Goal: Task Accomplishment & Management: Use online tool/utility

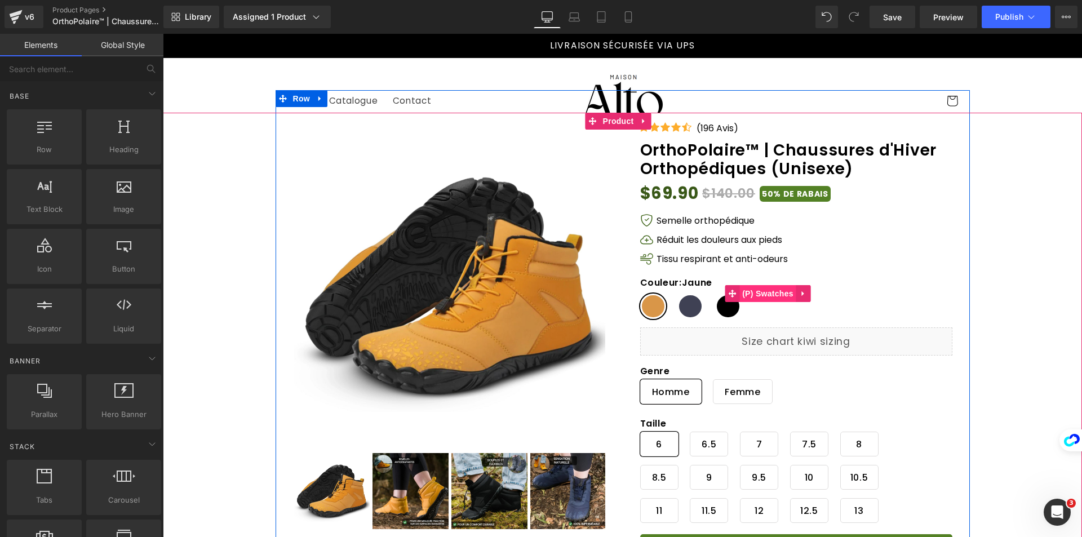
click at [762, 293] on span "(P) Swatches" at bounding box center [767, 293] width 57 height 17
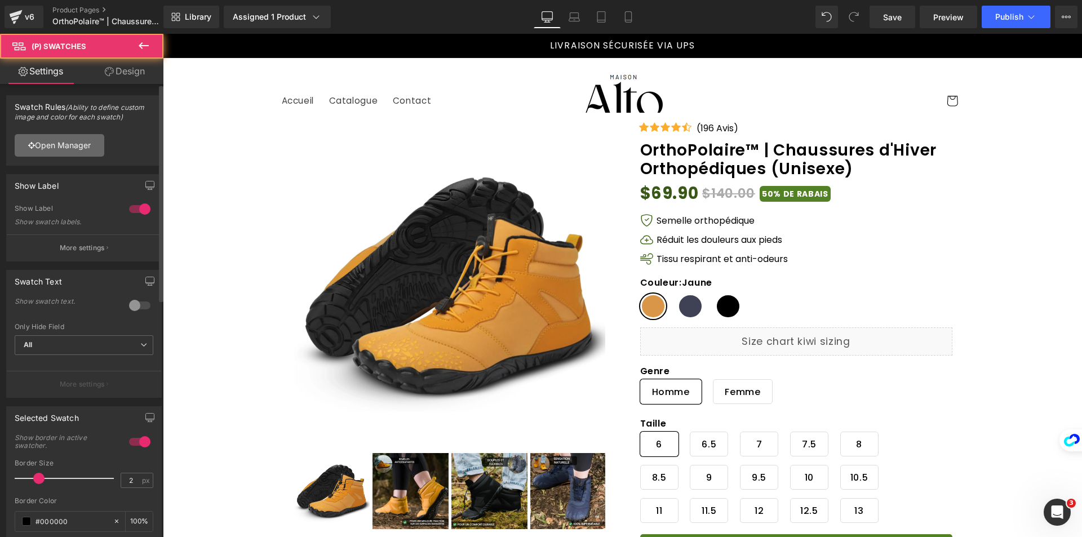
click at [94, 145] on link "Open Manager" at bounding box center [60, 145] width 90 height 23
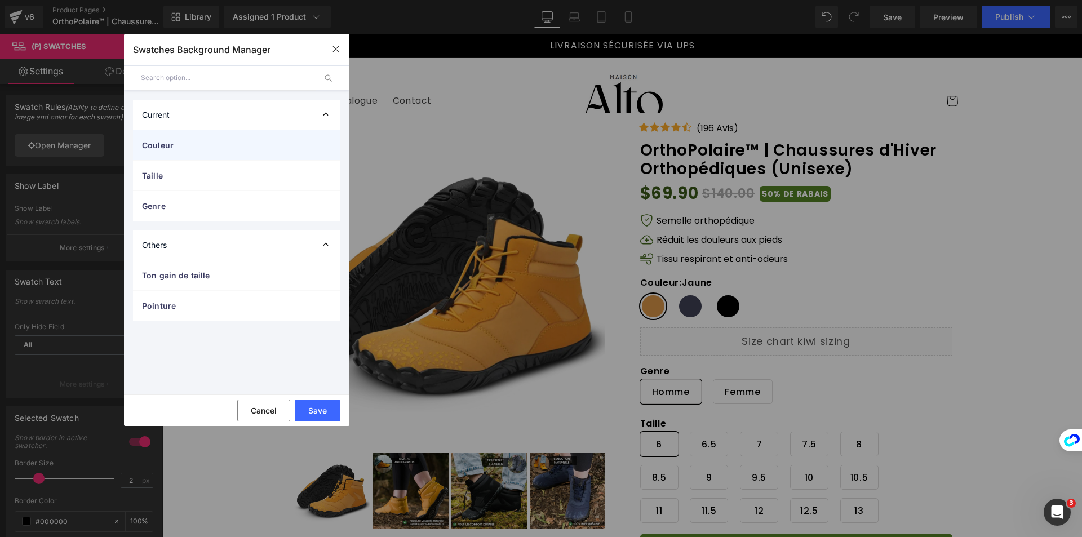
click at [201, 148] on span "Couleur" at bounding box center [225, 145] width 167 height 12
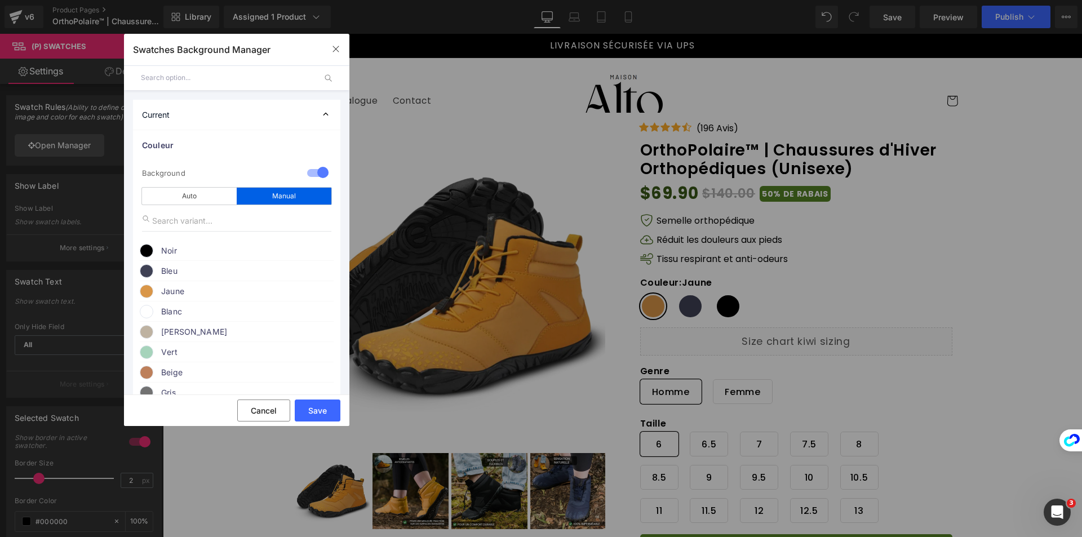
click at [150, 268] on span at bounding box center [147, 271] width 14 height 14
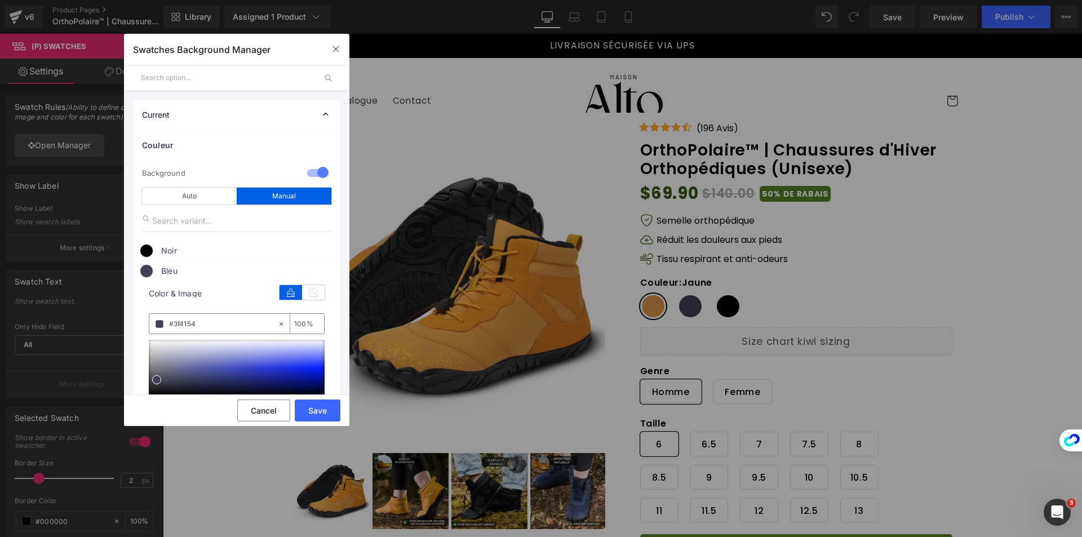
click at [223, 318] on input "#3f4154" at bounding box center [223, 324] width 108 height 12
paste input "7F9BA6"
type input "#7c99a6"
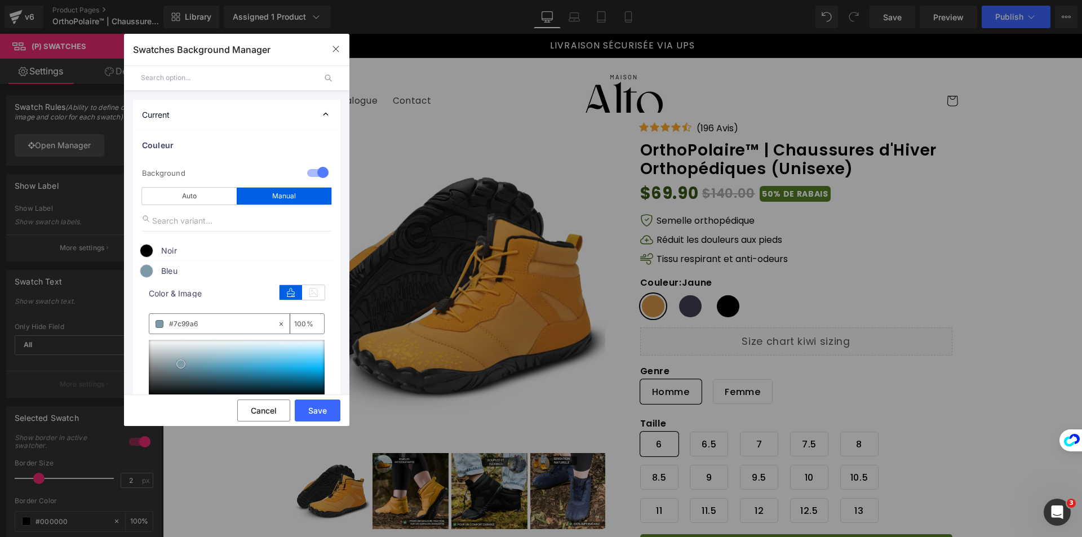
click at [180, 362] on span at bounding box center [180, 363] width 9 height 9
click at [313, 404] on button "Save" at bounding box center [318, 410] width 46 height 22
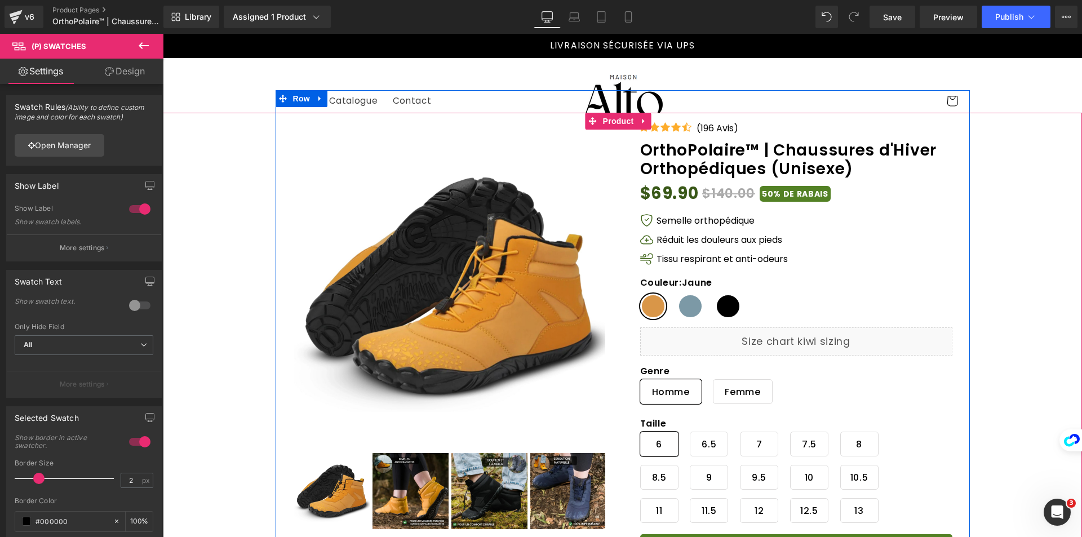
click at [695, 316] on div "Couleur : Jaune Jaune Bleu Noir" at bounding box center [768, 302] width 256 height 50
click at [684, 312] on span "Bleu" at bounding box center [690, 305] width 26 height 25
click at [715, 307] on span "Noir" at bounding box center [728, 305] width 26 height 25
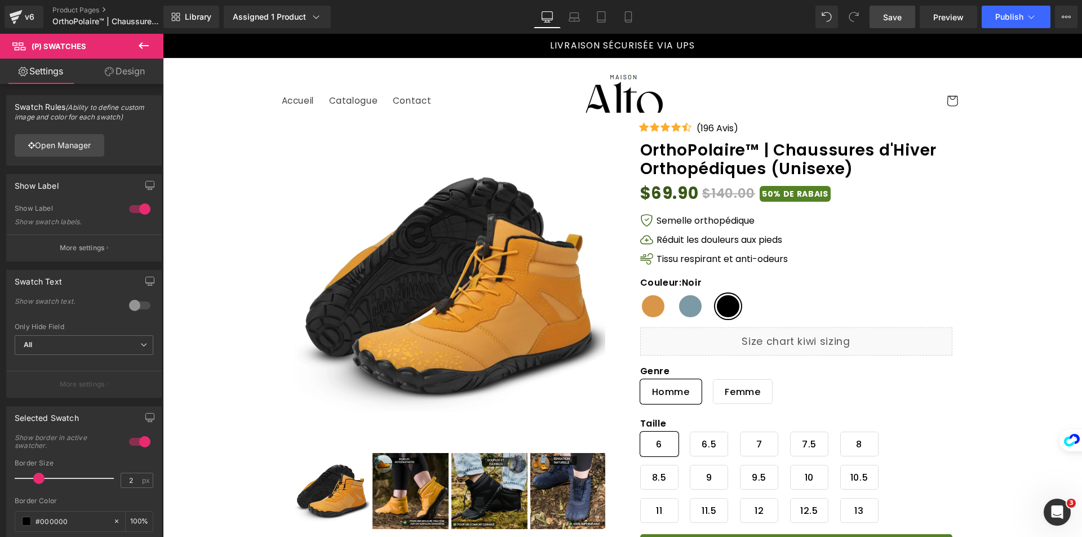
click at [908, 11] on link "Save" at bounding box center [892, 17] width 46 height 23
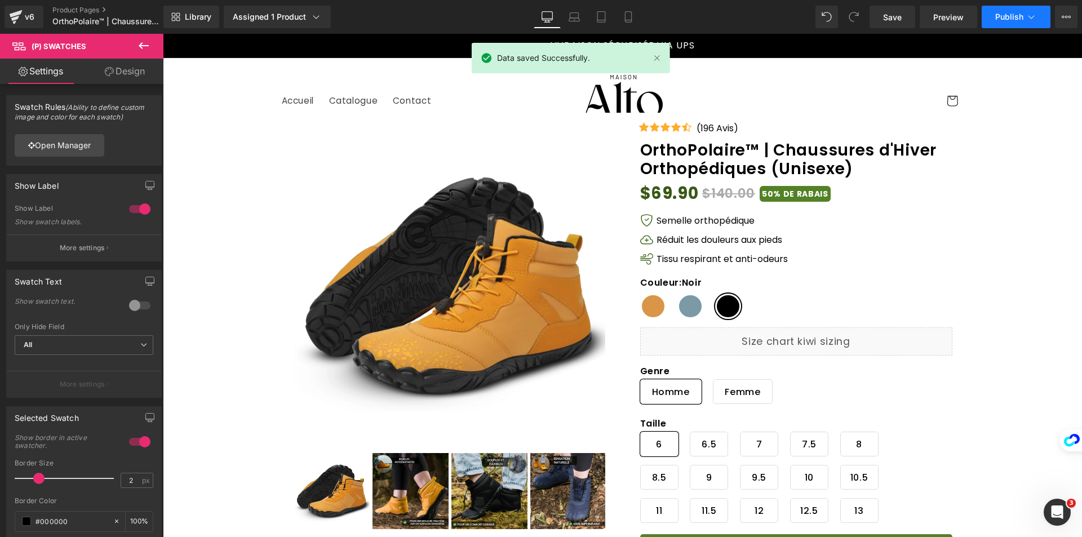
click at [1007, 25] on button "Publish" at bounding box center [1015, 17] width 69 height 23
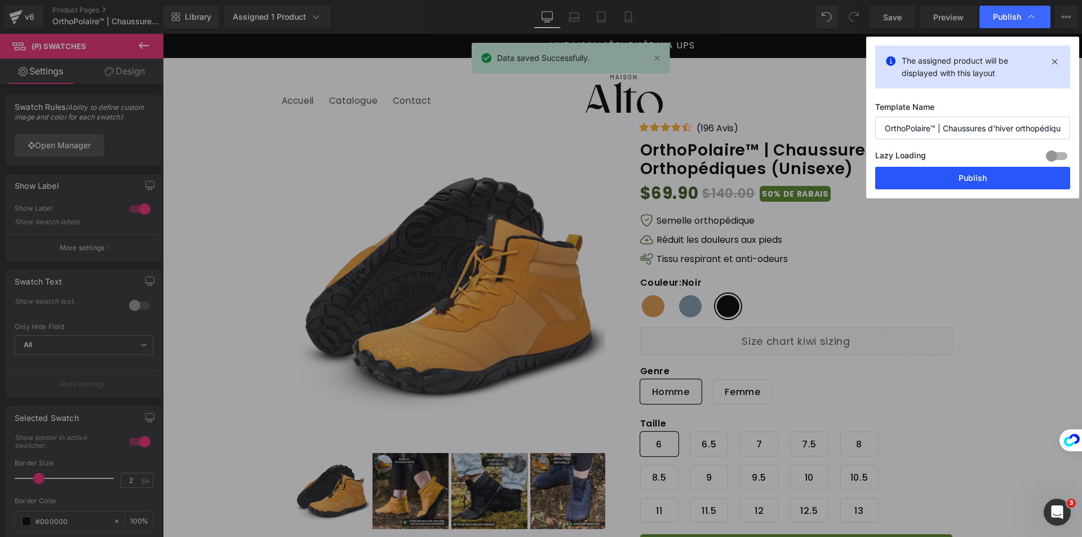
drag, startPoint x: 429, startPoint y: 85, endPoint x: 1015, endPoint y: 186, distance: 594.5
click at [1015, 186] on button "Publish" at bounding box center [972, 178] width 195 height 23
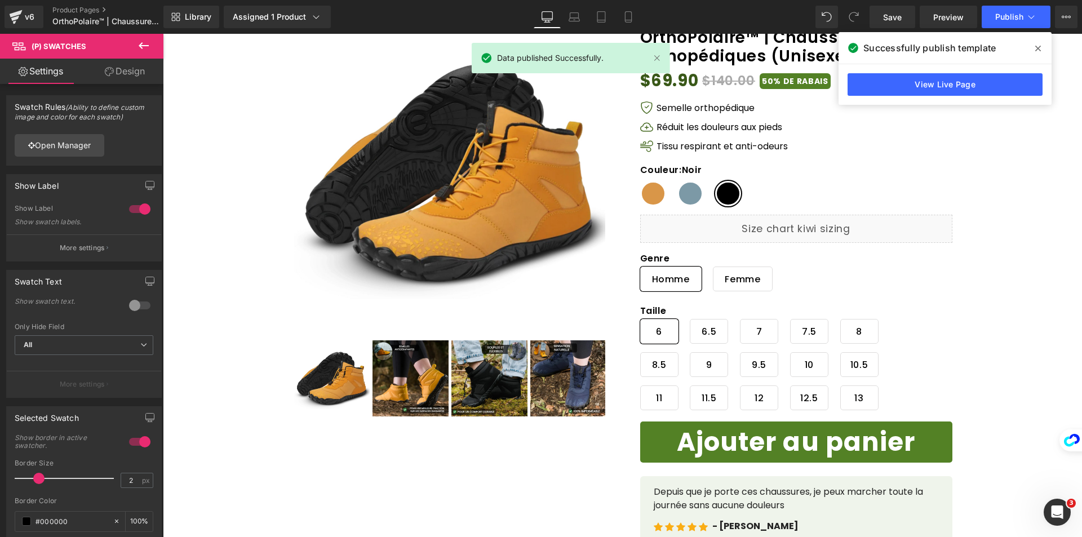
drag, startPoint x: 1036, startPoint y: 51, endPoint x: 608, endPoint y: 13, distance: 429.3
click at [1036, 51] on icon at bounding box center [1038, 48] width 6 height 9
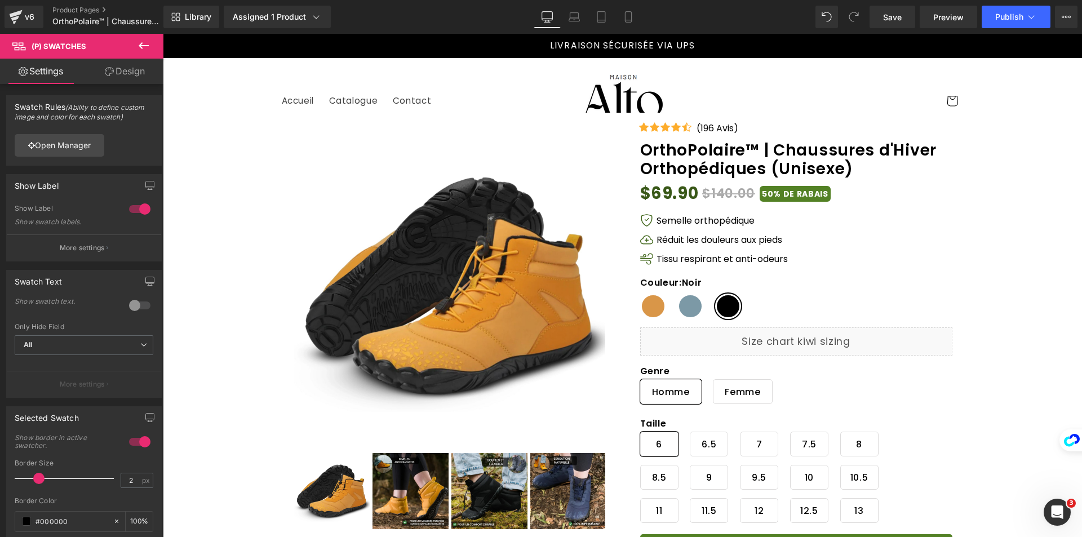
click at [646, 308] on span "Jaune" at bounding box center [653, 305] width 26 height 25
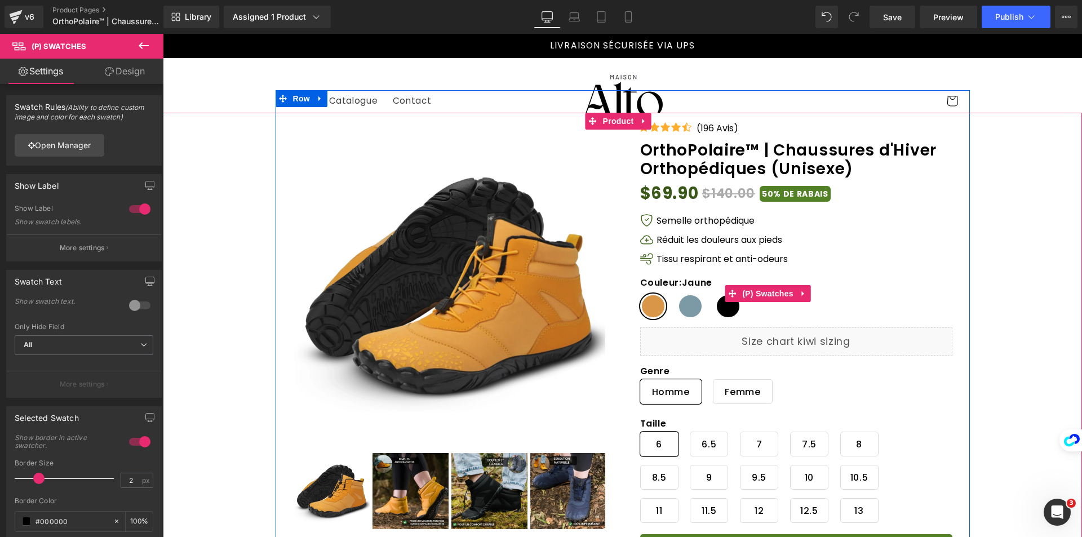
drag, startPoint x: 684, startPoint y: 310, endPoint x: 644, endPoint y: 289, distance: 45.1
click at [685, 310] on span "Bleu" at bounding box center [690, 305] width 26 height 25
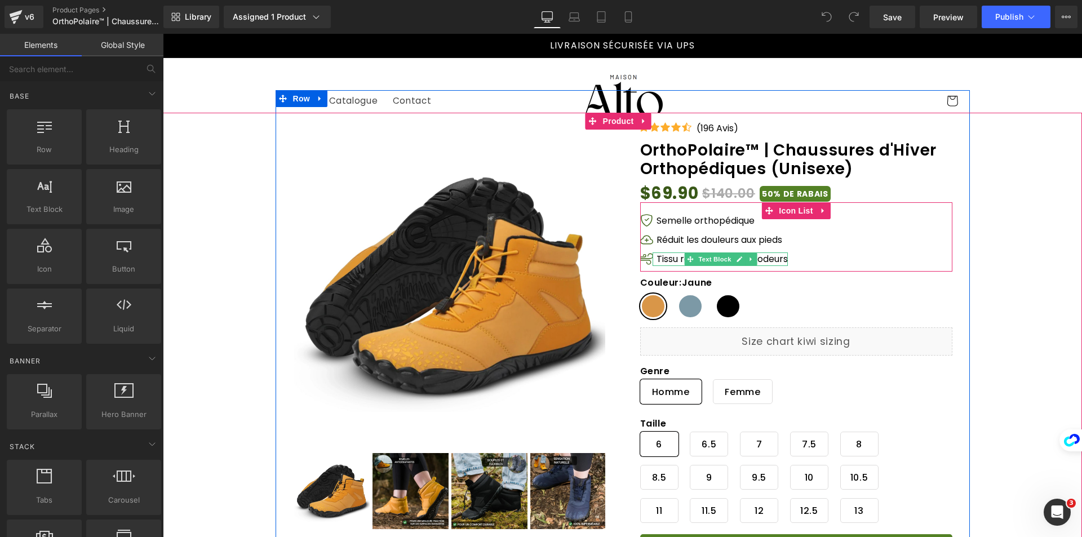
click at [653, 260] on div "Couleur : [PERSON_NAME] Jaune Bleu Noir Genre : [DEMOGRAPHIC_DATA] Homme Femme …" at bounding box center [768, 293] width 256 height 67
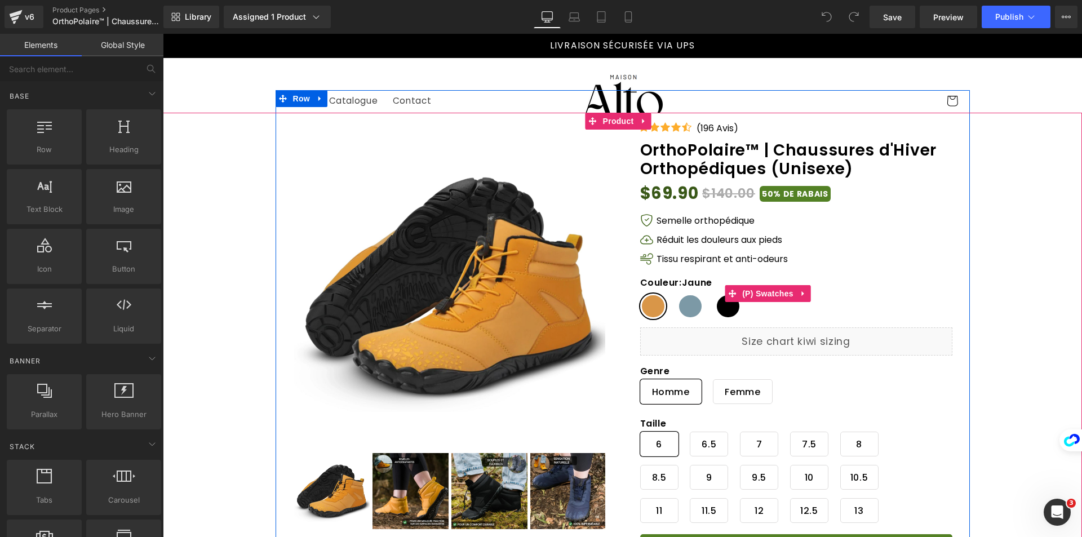
click at [660, 259] on p "Tissu respirant et anti-odeurs" at bounding box center [721, 259] width 131 height 14
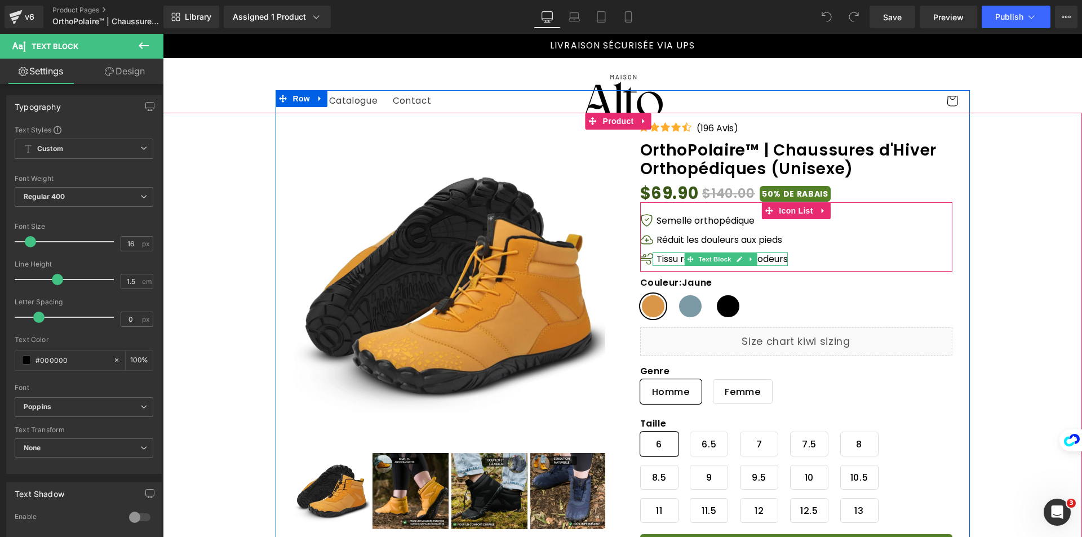
click at [656, 258] on p "Tissu respirant et anti-odeurs" at bounding box center [721, 259] width 131 height 14
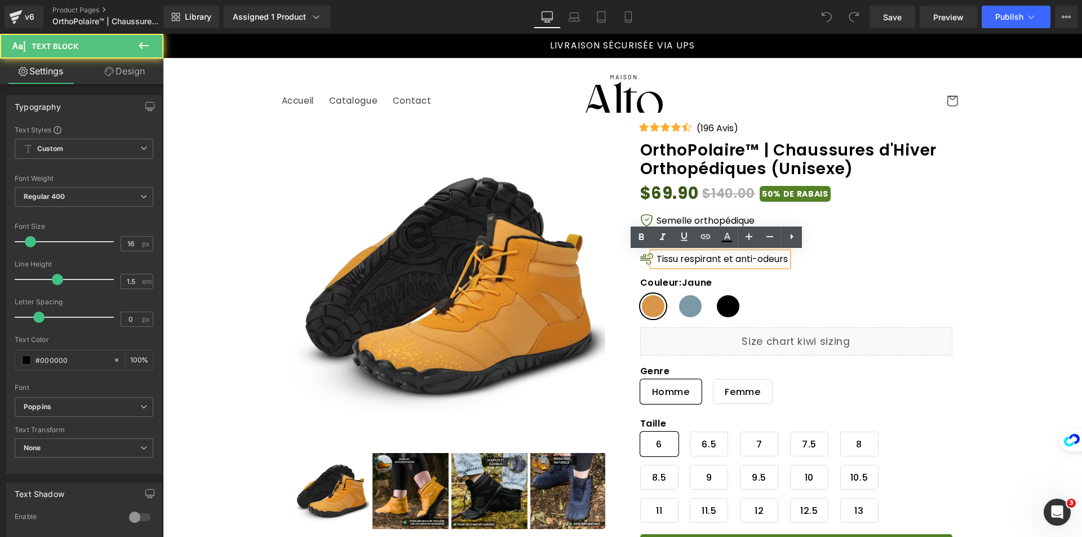
click at [656, 259] on p "Tissu respirant et anti-odeurs" at bounding box center [721, 259] width 131 height 14
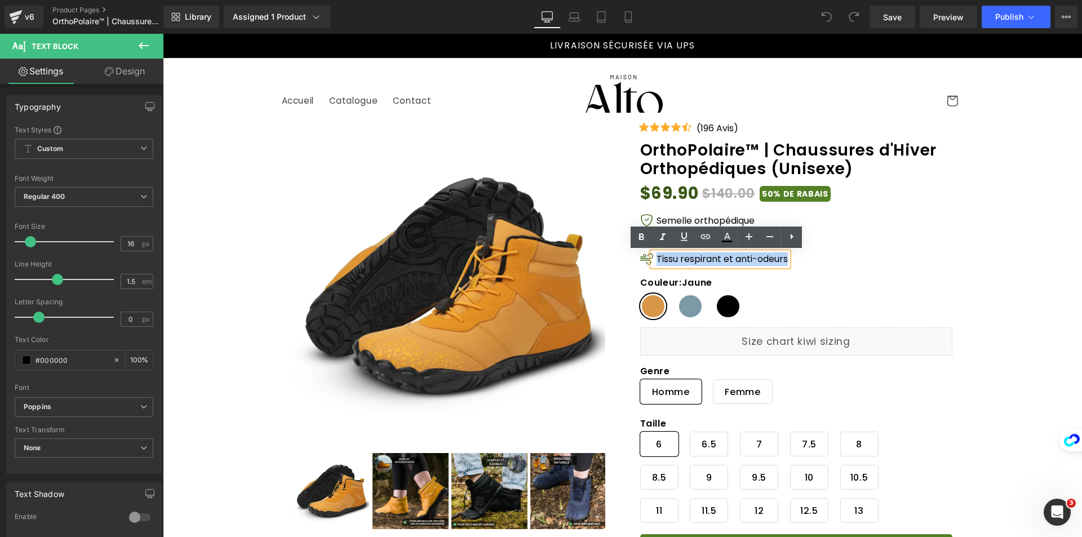
drag, startPoint x: 651, startPoint y: 259, endPoint x: 784, endPoint y: 258, distance: 132.9
click at [784, 258] on div "Tissu respirant et anti-odeurs" at bounding box center [719, 259] width 135 height 14
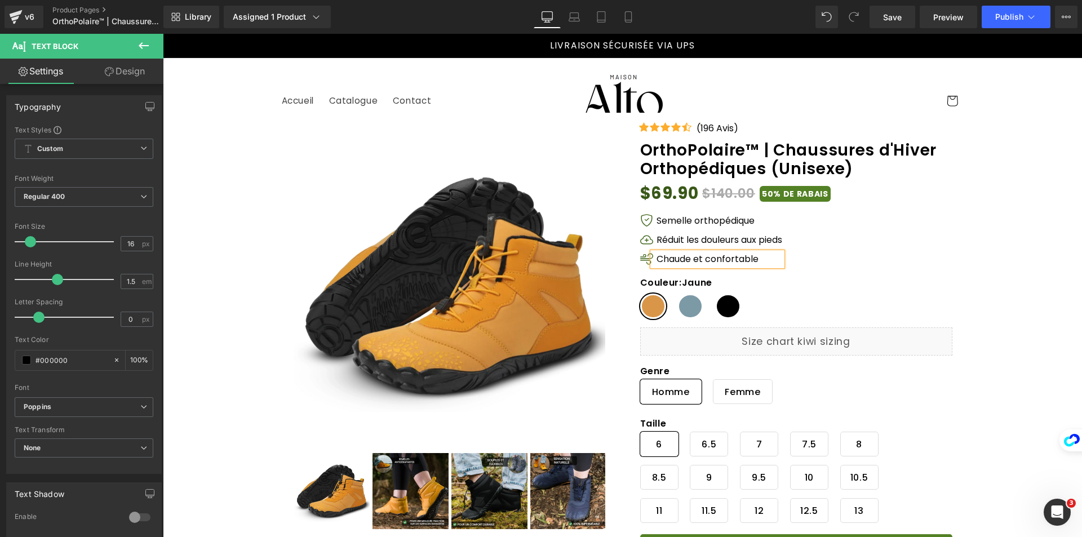
click at [895, 251] on div "Icon Semelle orthopédique Text Block Icon Réduit les douleurs aux pieds Text Bl…" at bounding box center [796, 242] width 312 height 57
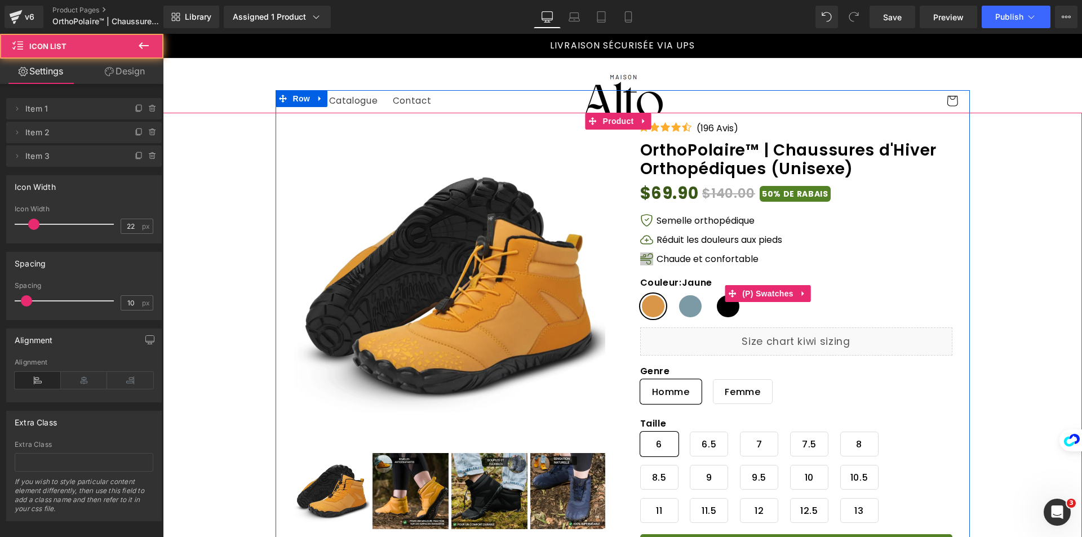
click at [643, 256] on span "Icon" at bounding box center [646, 262] width 18 height 14
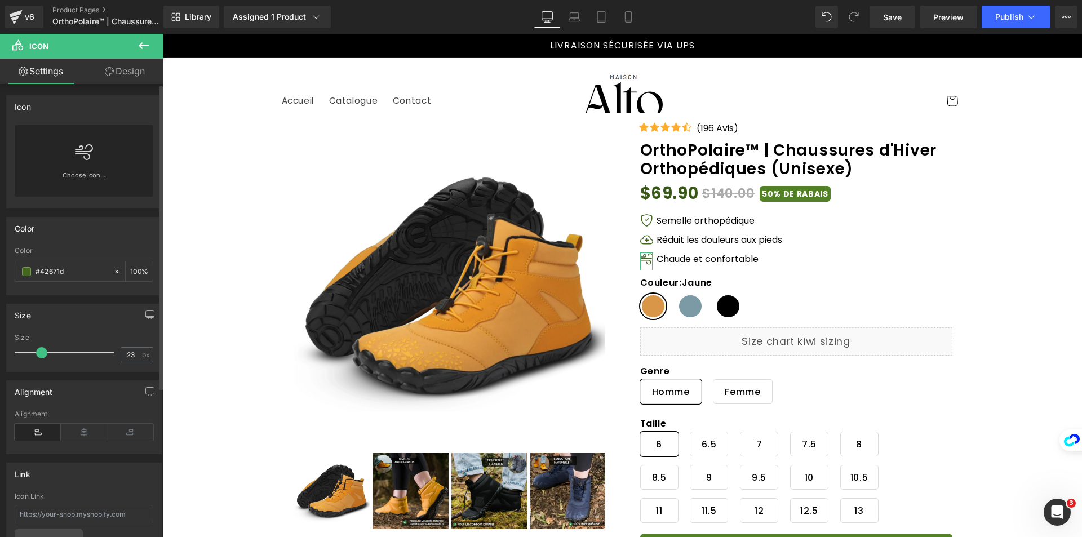
click at [68, 146] on div "Choose Icon..." at bounding box center [84, 161] width 139 height 72
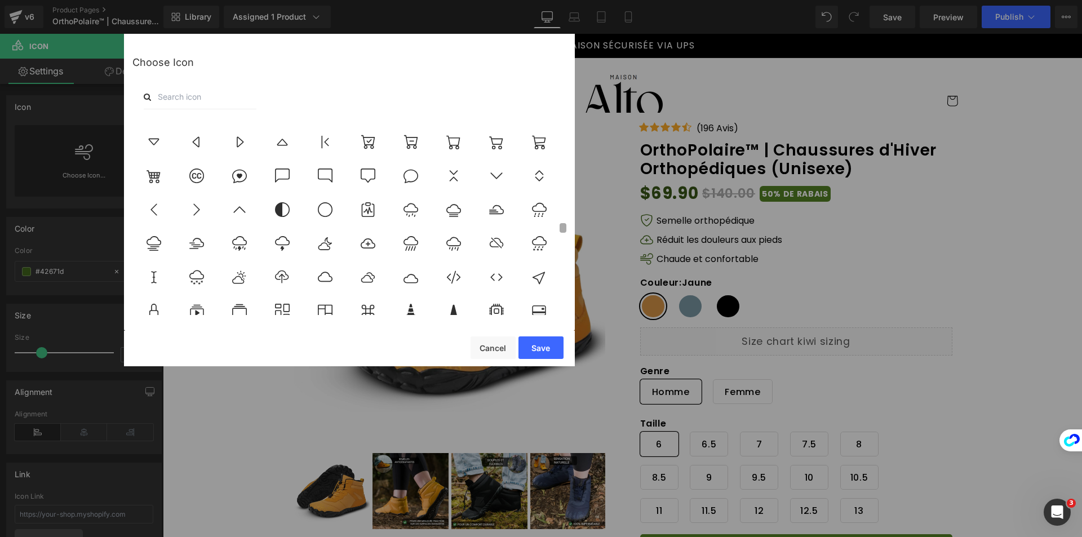
scroll to position [2235, 0]
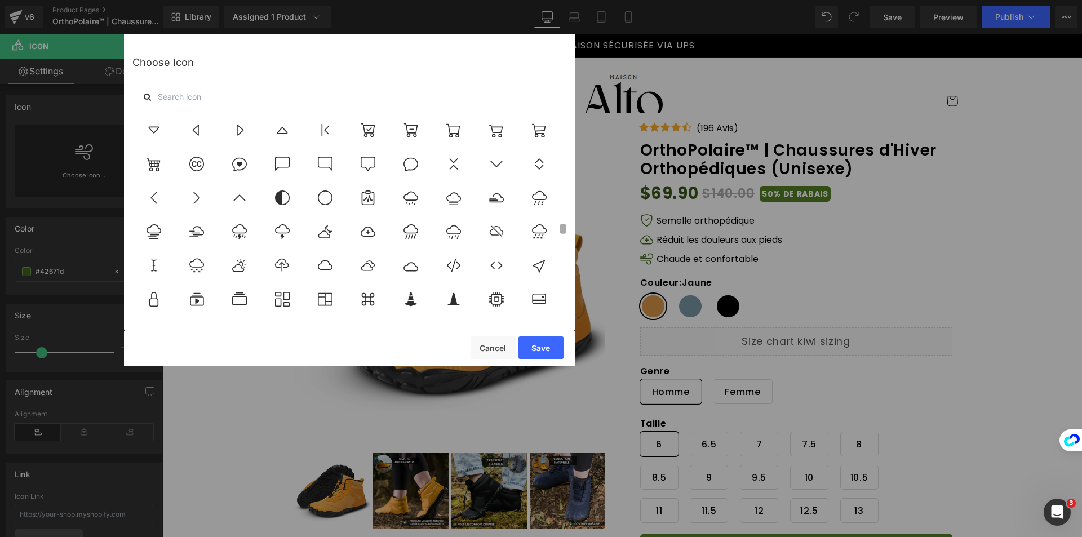
click at [565, 228] on b at bounding box center [562, 229] width 7 height 10
click at [211, 92] on input "text" at bounding box center [200, 96] width 113 height 25
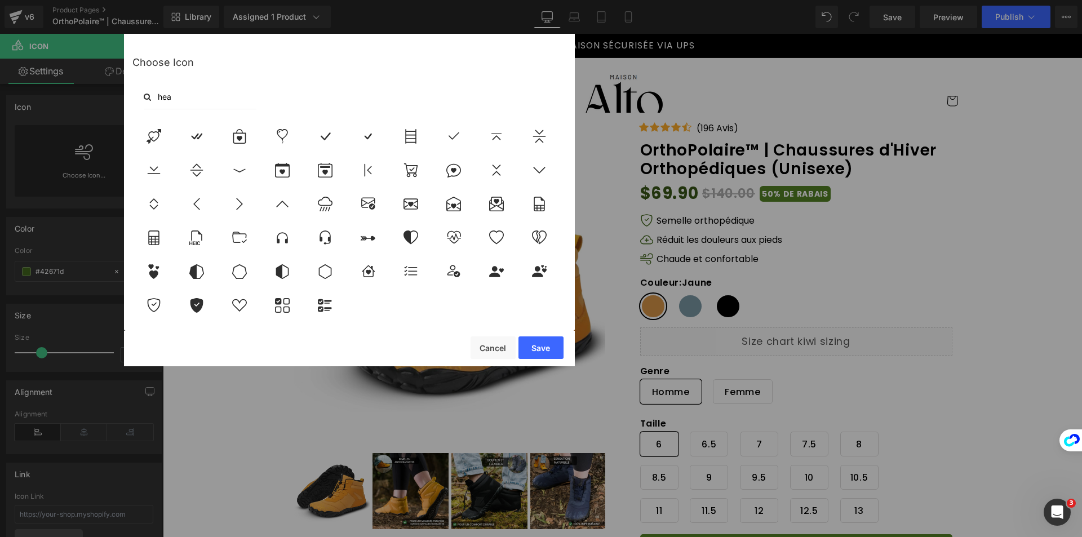
scroll to position [0, 0]
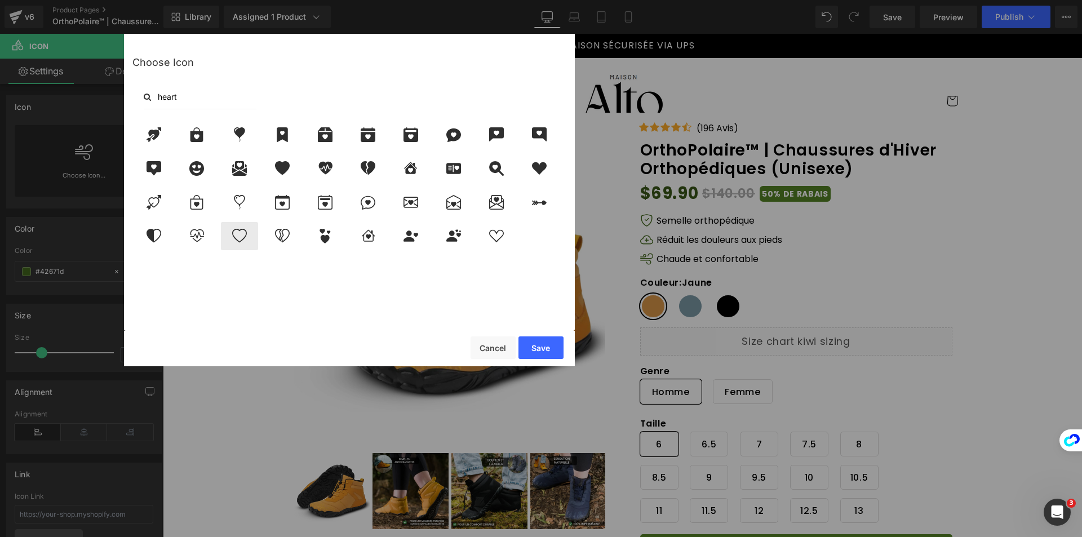
type input "heart"
click at [243, 233] on icon at bounding box center [240, 236] width 24 height 15
click at [532, 350] on button "Save" at bounding box center [540, 347] width 45 height 23
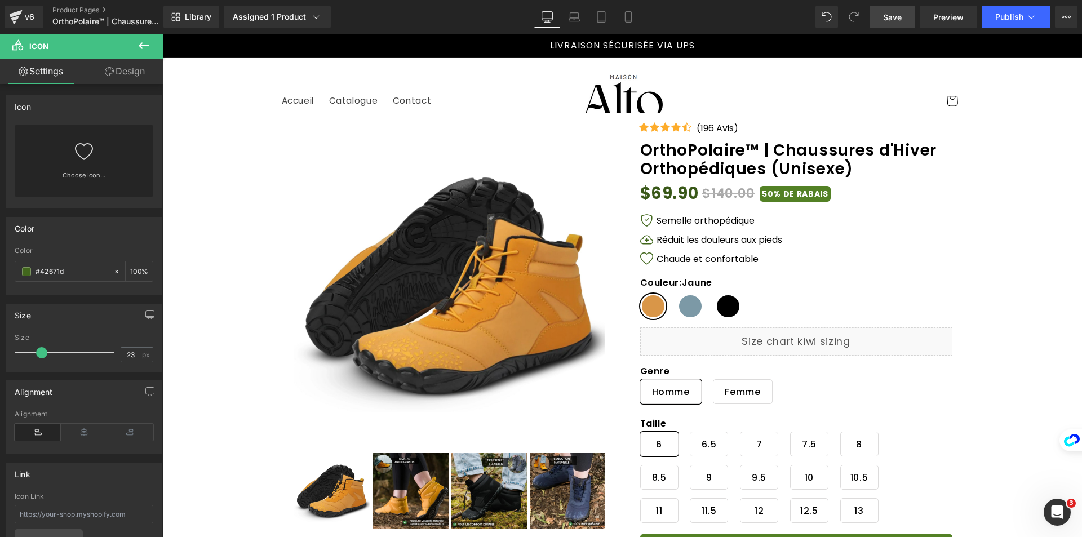
click at [900, 18] on span "Save" at bounding box center [892, 17] width 19 height 12
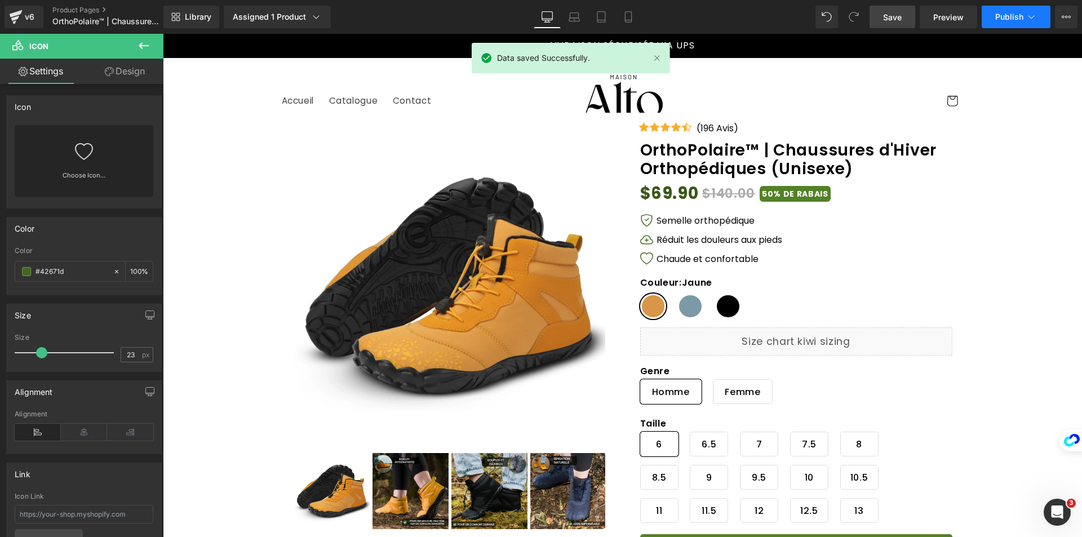
click at [1002, 16] on span "Publish" at bounding box center [1009, 16] width 28 height 9
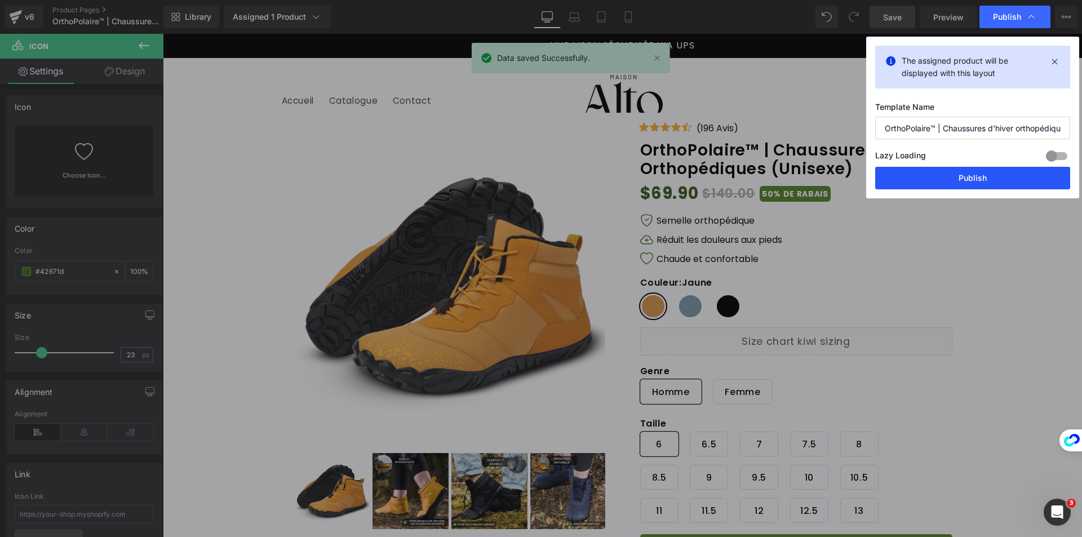
drag, startPoint x: 697, startPoint y: 130, endPoint x: 981, endPoint y: 173, distance: 287.2
click at [981, 173] on button "Publish" at bounding box center [972, 178] width 195 height 23
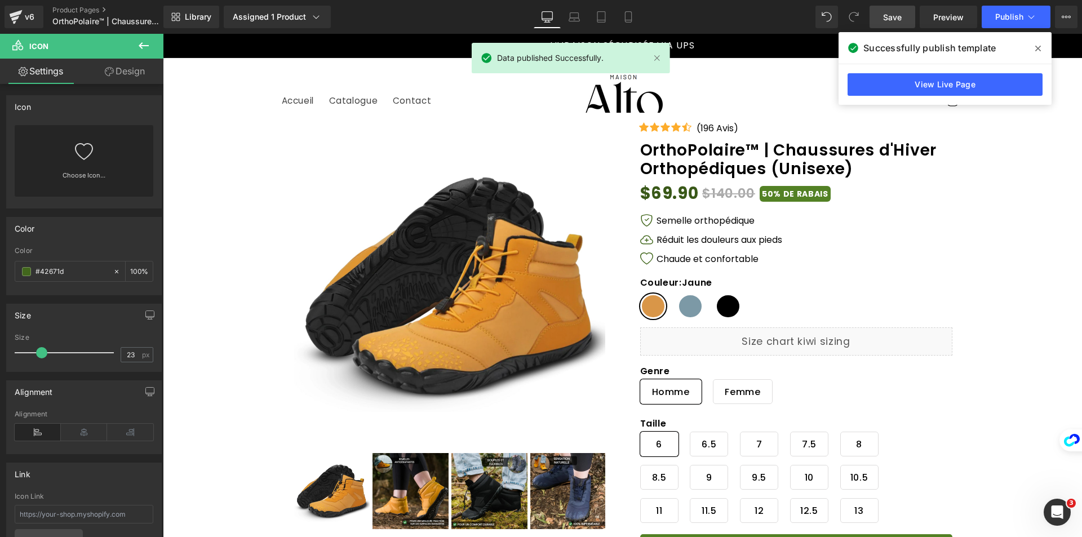
click at [1044, 49] on span at bounding box center [1038, 48] width 18 height 18
